Goal: Feedback & Contribution: Contribute content

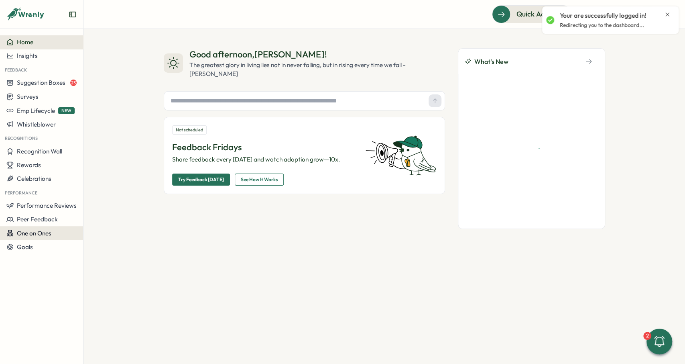
click at [56, 233] on div "One on Ones" at bounding box center [41, 233] width 70 height 8
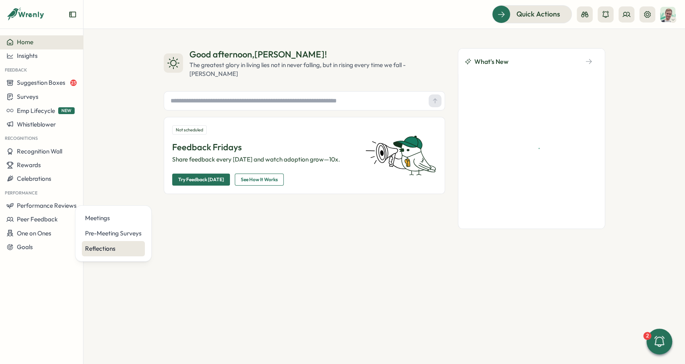
click at [110, 247] on div "Reflections" at bounding box center [113, 248] width 57 height 9
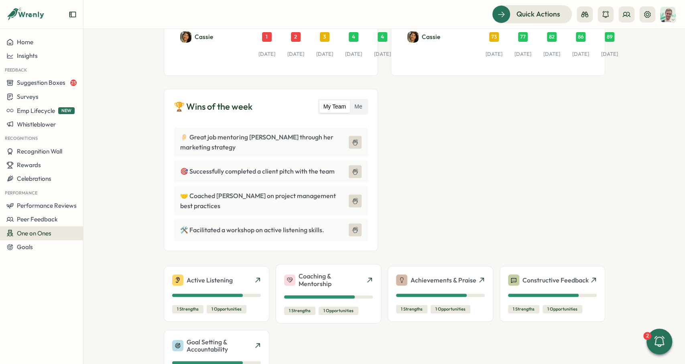
scroll to position [181, 0]
click at [357, 142] on icon at bounding box center [355, 141] width 6 height 6
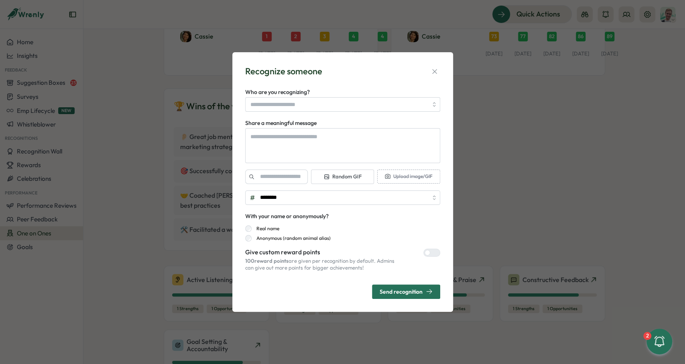
type textarea "*"
click at [436, 65] on div "Recognize someone Who are you recognizing? Share a meaningful message Random GI…" at bounding box center [342, 182] width 201 height 240
click at [435, 72] on icon "button" at bounding box center [435, 71] width 8 height 8
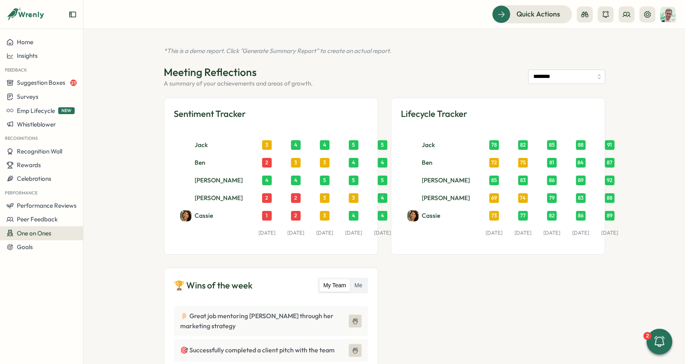
scroll to position [0, 0]
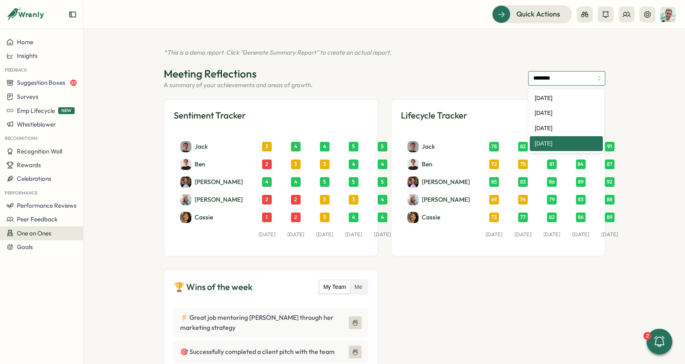
click at [574, 83] on input "********" at bounding box center [566, 78] width 77 height 14
click at [634, 104] on div "*This is a demo report. Click "Generate Summary Report" to create an actual rep…" at bounding box center [384, 196] width 602 height 335
